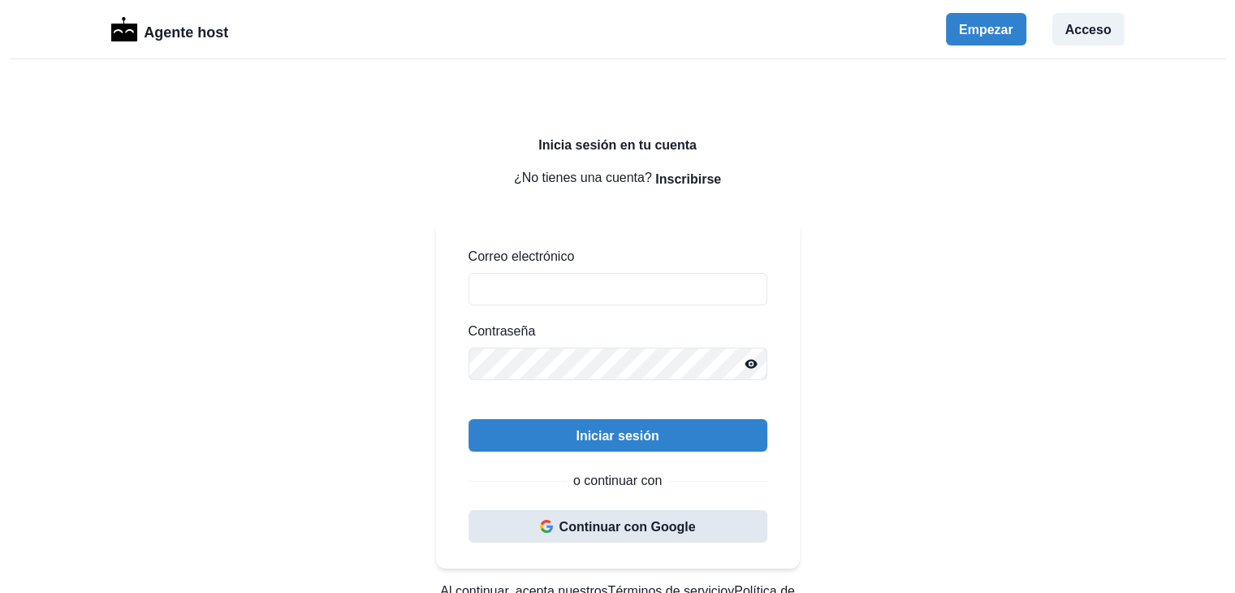
click at [645, 531] on font "Continuar con Google" at bounding box center [627, 527] width 136 height 14
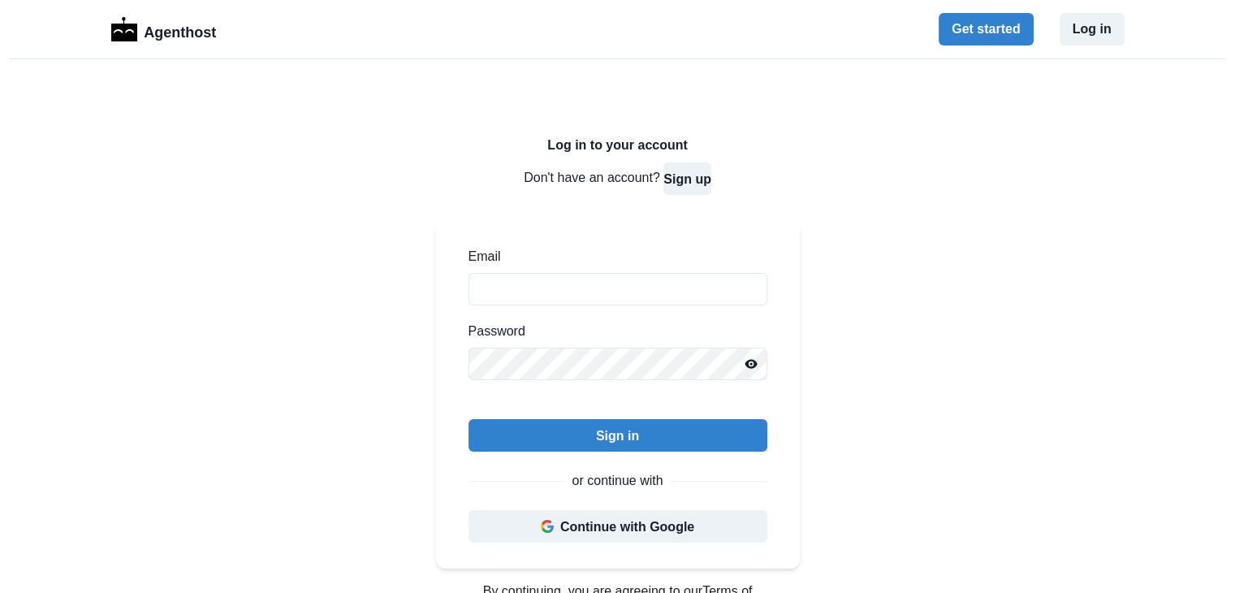
click at [680, 179] on button "Sign up" at bounding box center [687, 178] width 48 height 32
click at [694, 181] on button "Sign in" at bounding box center [694, 178] width 43 height 32
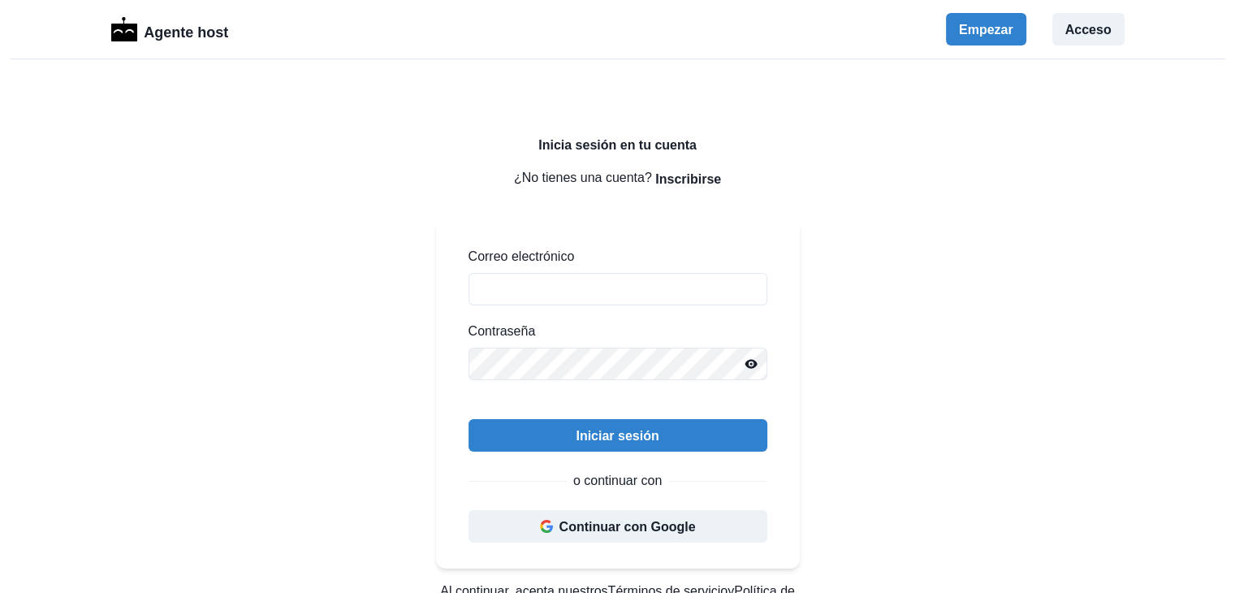
click at [1005, 202] on div "Inicia sesión en tu cuenta ¿No tienes una cuenta? Inscribirse Correo electrónic…" at bounding box center [617, 465] width 1235 height 812
click at [684, 183] on font "Inscribirse" at bounding box center [688, 179] width 66 height 14
click at [622, 537] on button "Continuar con Google" at bounding box center [617, 526] width 299 height 32
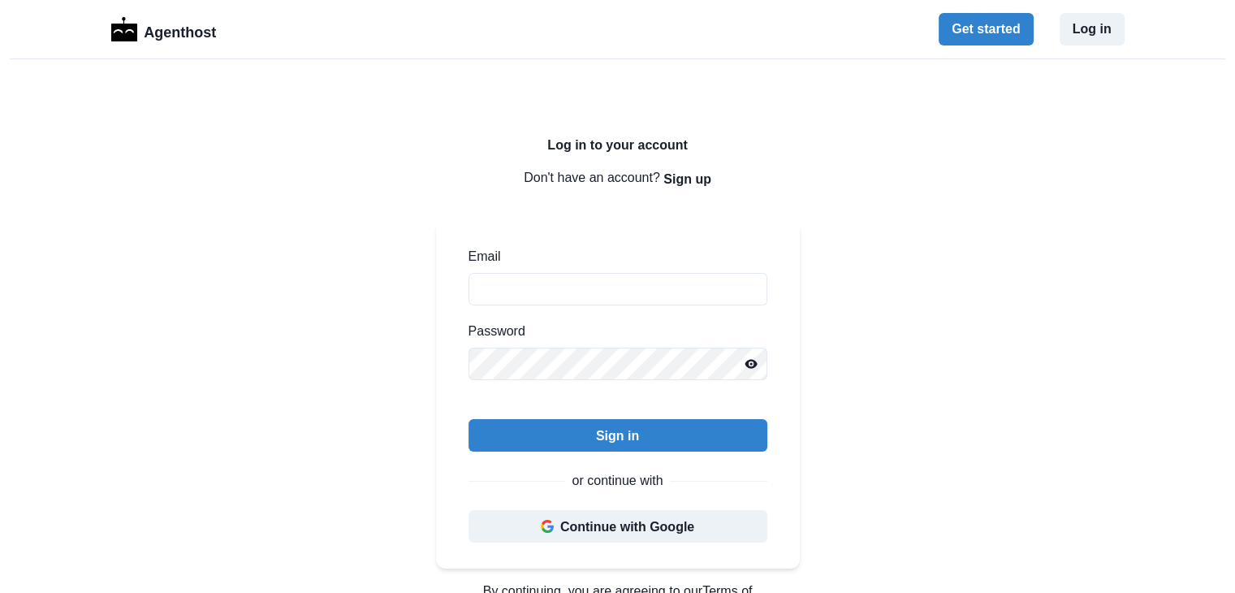
click at [546, 498] on div "Sign in or continue with Continue with Google" at bounding box center [617, 480] width 299 height 123
drag, startPoint x: 542, startPoint y: 508, endPoint x: 530, endPoint y: 514, distance: 13.4
click at [541, 510] on div "Sign in or continue with Continue with Google" at bounding box center [617, 480] width 299 height 123
drag, startPoint x: 511, startPoint y: 522, endPoint x: 442, endPoint y: 533, distance: 69.9
click at [511, 522] on button "Continue with Google" at bounding box center [617, 526] width 299 height 32
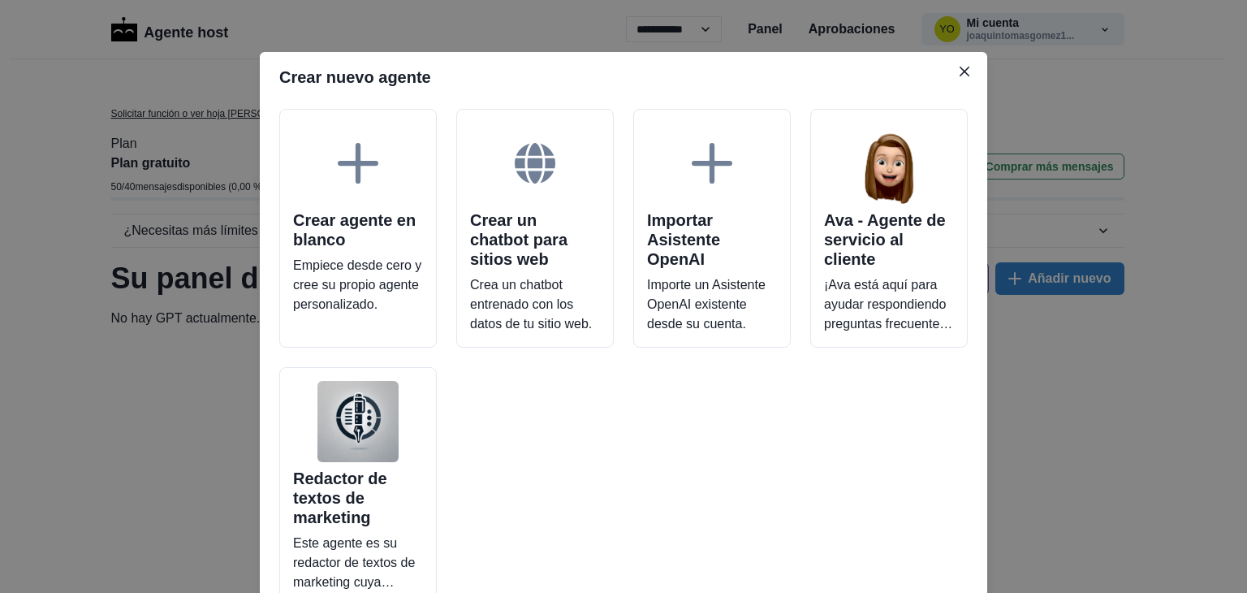
click at [481, 79] on header "Crear nuevo agente" at bounding box center [623, 77] width 727 height 50
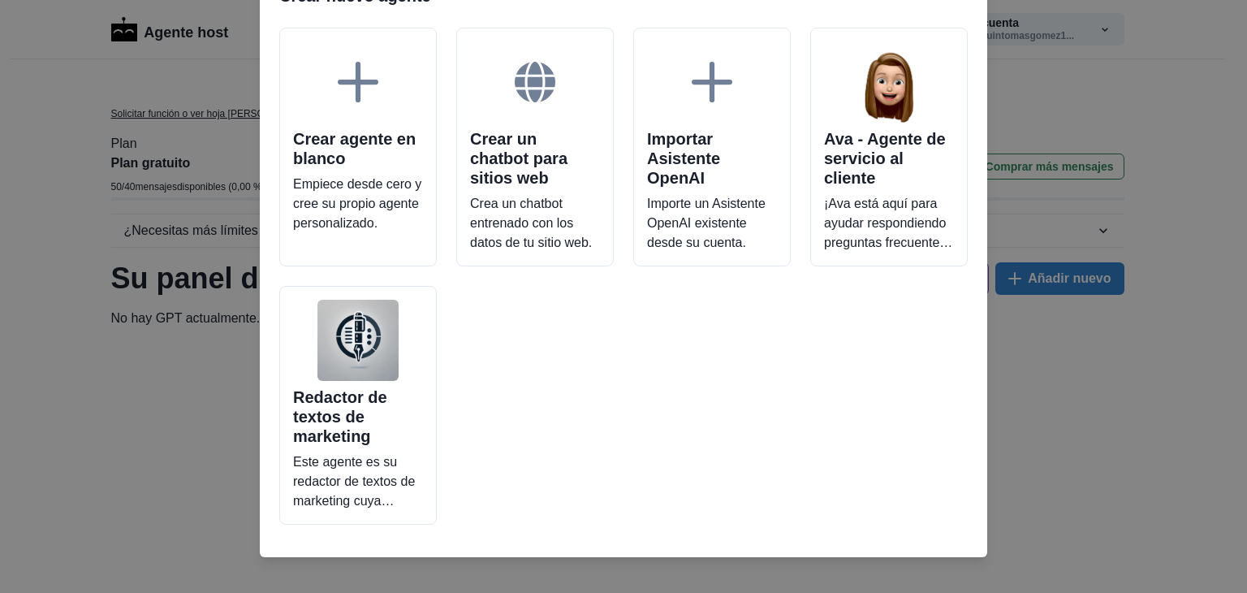
scroll to position [97, 0]
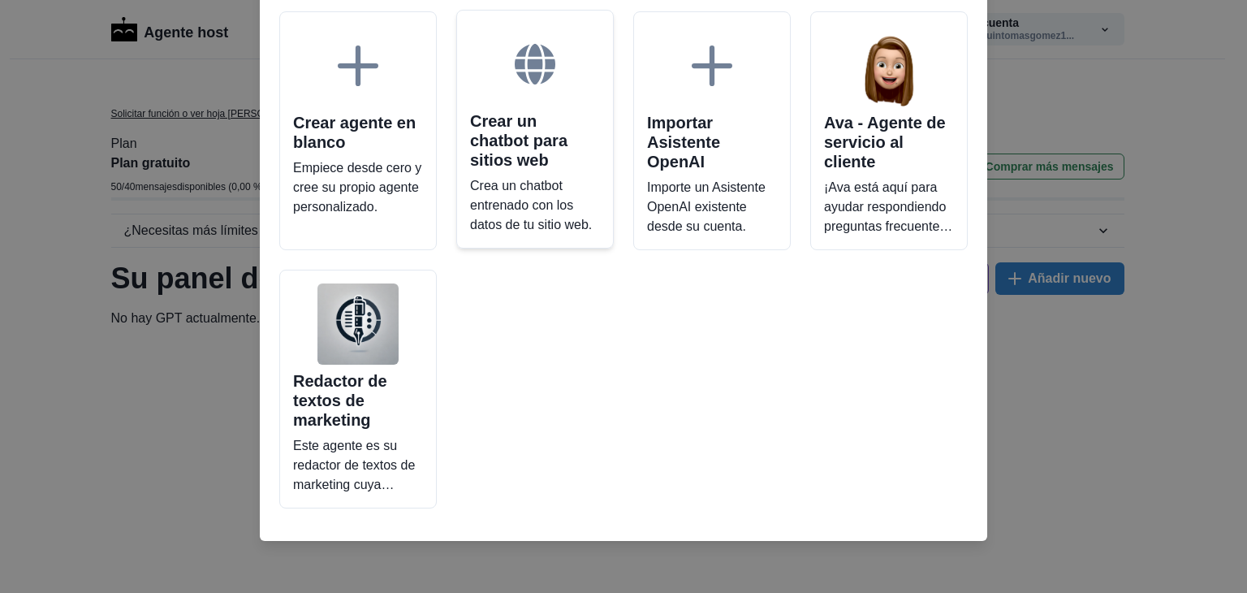
click at [528, 219] on p "Crea un chatbot entrenado con los datos de tu sitio web." at bounding box center [535, 205] width 130 height 58
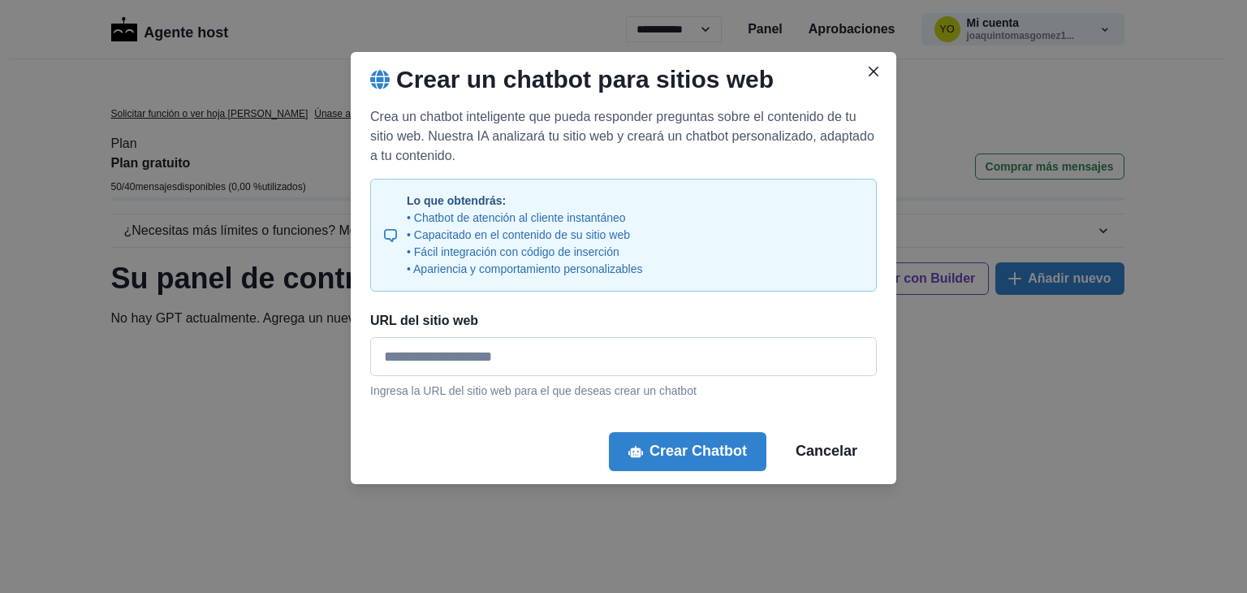
click at [502, 351] on input "URL del sitio web" at bounding box center [623, 356] width 507 height 39
paste input "**********"
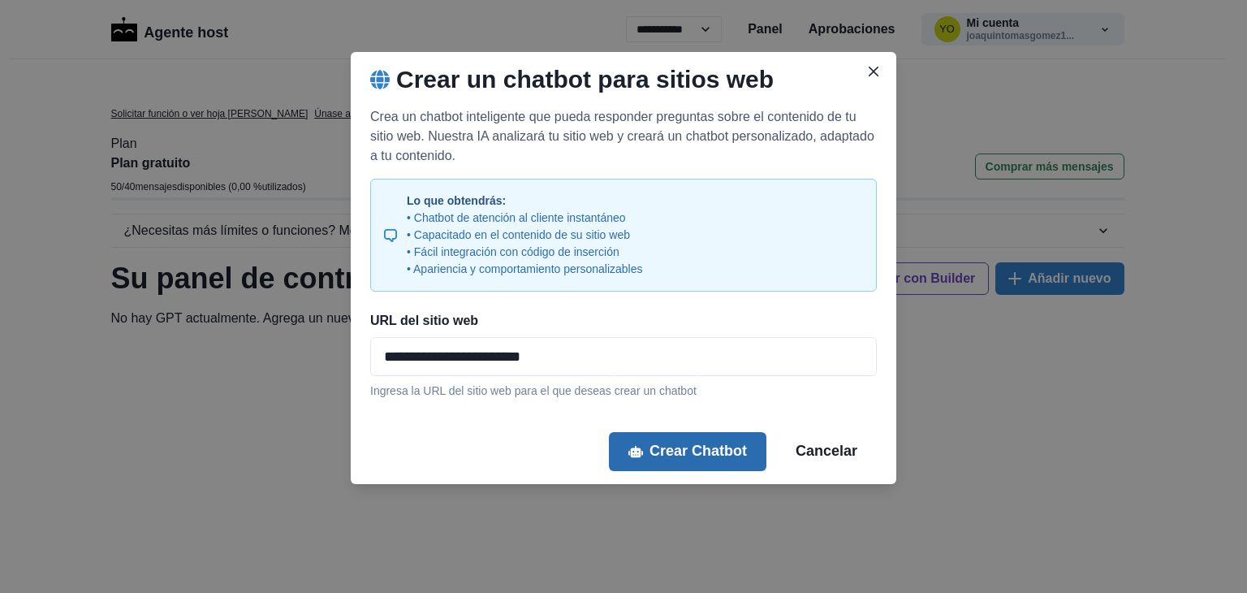
type input "**********"
click at [731, 456] on font "Crear Chatbot" at bounding box center [697, 450] width 97 height 16
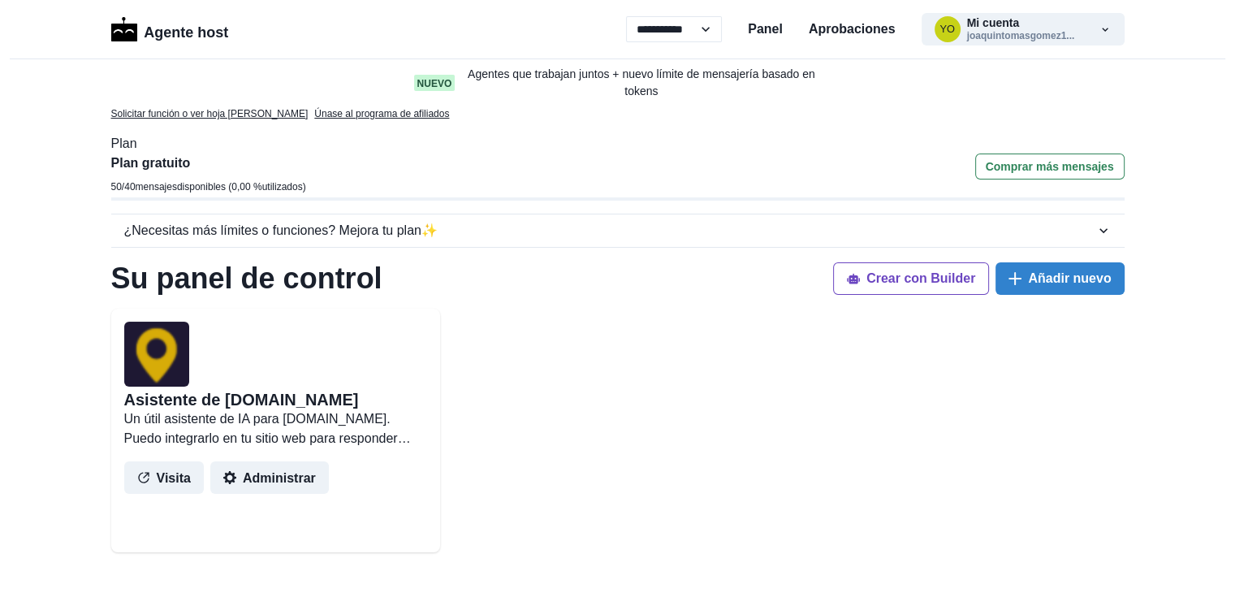
click at [604, 351] on div "Asistente de [DOMAIN_NAME] Un útil asistente de IA para [DOMAIN_NAME]. Puedo in…" at bounding box center [617, 470] width 1013 height 325
click at [175, 438] on font "Un útil asistente de IA para [DOMAIN_NAME]. Puedo integrarlo en tu sitio web pa…" at bounding box center [267, 456] width 287 height 92
click at [183, 478] on font "Visita" at bounding box center [174, 476] width 34 height 14
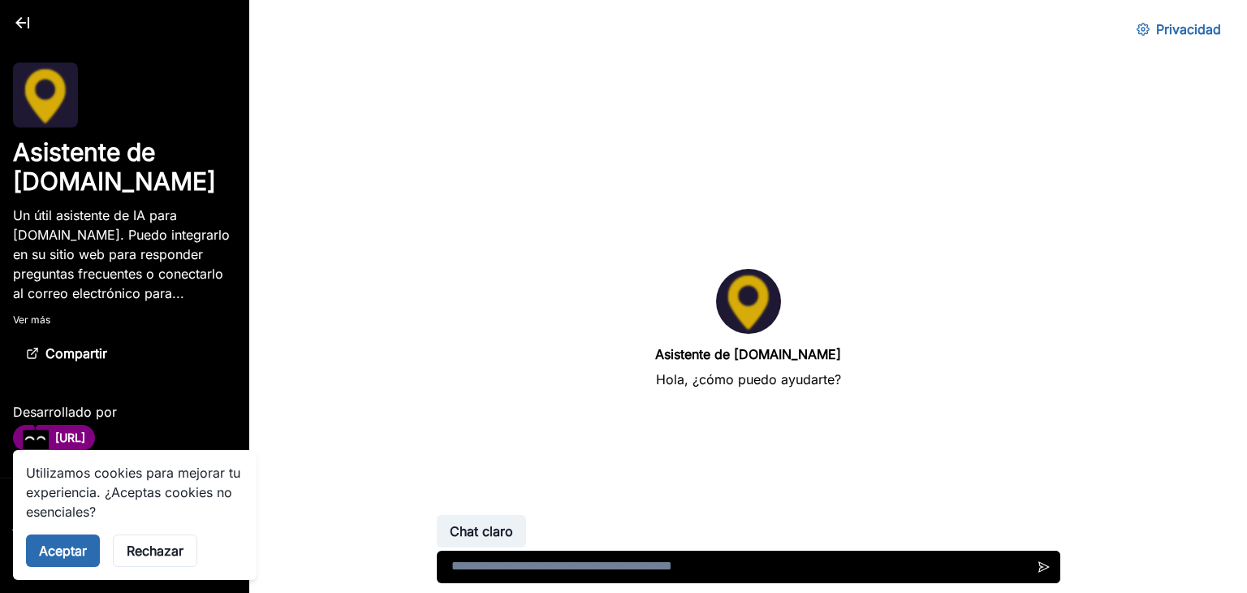
click at [62, 552] on font "Aceptar" at bounding box center [63, 550] width 48 height 16
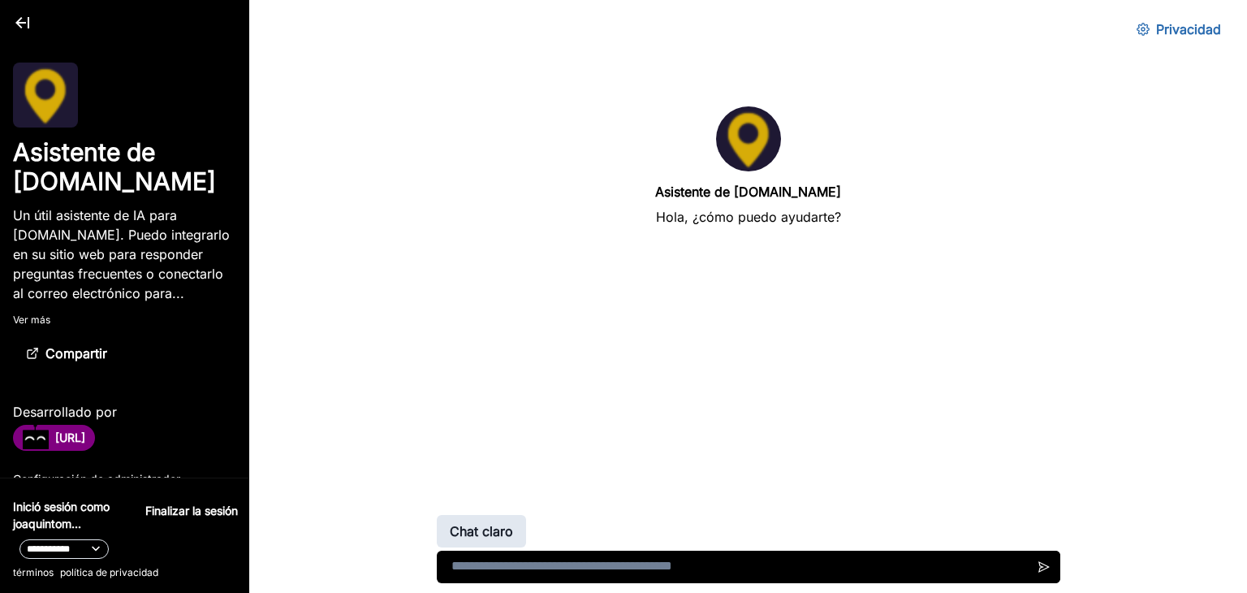
click at [520, 524] on button "Chat claro" at bounding box center [481, 531] width 89 height 32
